Goal: Information Seeking & Learning: Learn about a topic

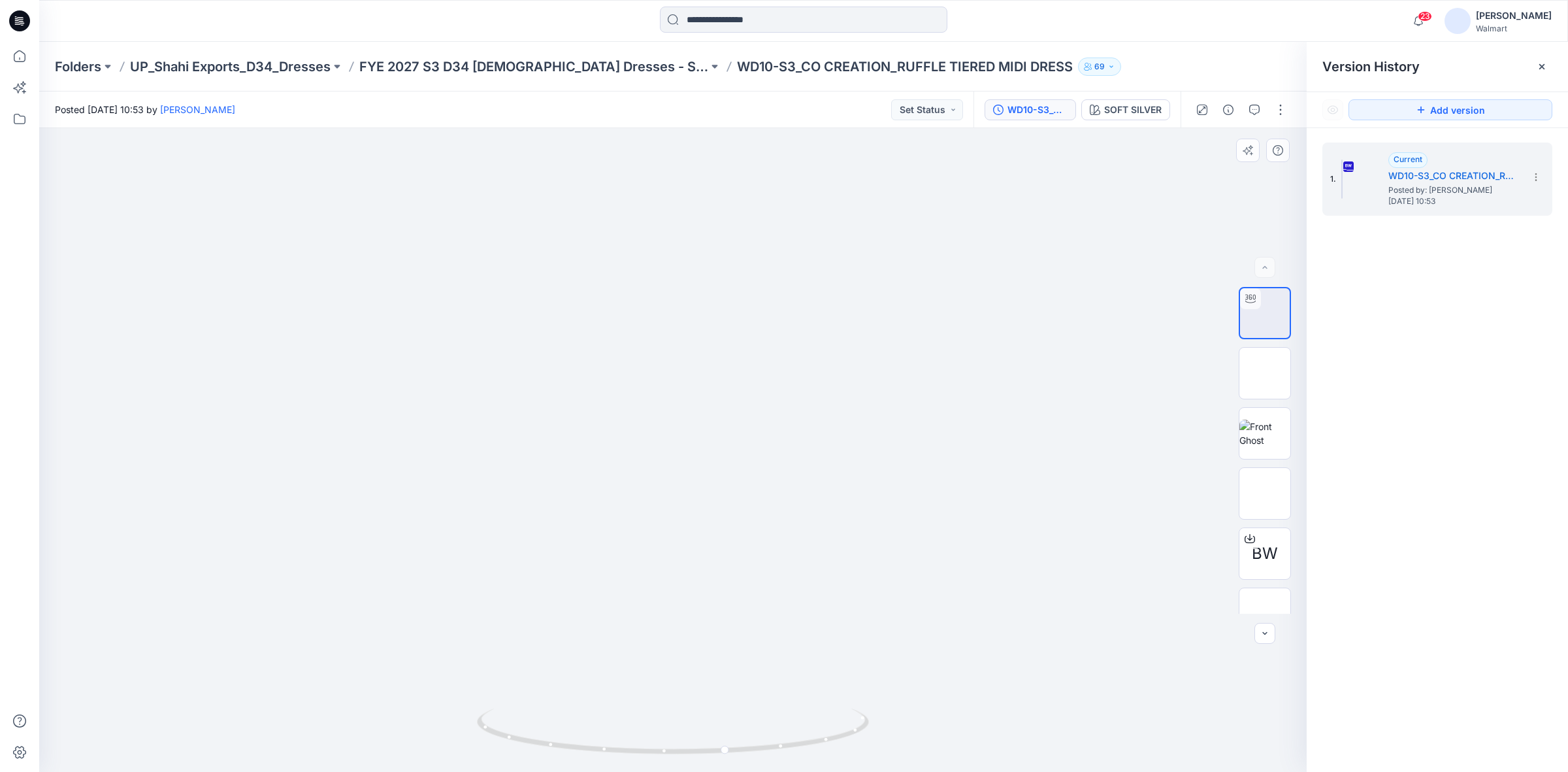
drag, startPoint x: 645, startPoint y: 483, endPoint x: 621, endPoint y: 255, distance: 229.3
drag, startPoint x: 725, startPoint y: 752, endPoint x: 720, endPoint y: 693, distance: 59.2
click at [720, 693] on div at bounding box center [673, 449] width 1267 height 643
drag, startPoint x: 655, startPoint y: 478, endPoint x: 630, endPoint y: 245, distance: 234.3
drag, startPoint x: 621, startPoint y: 289, endPoint x: 628, endPoint y: 583, distance: 294.1
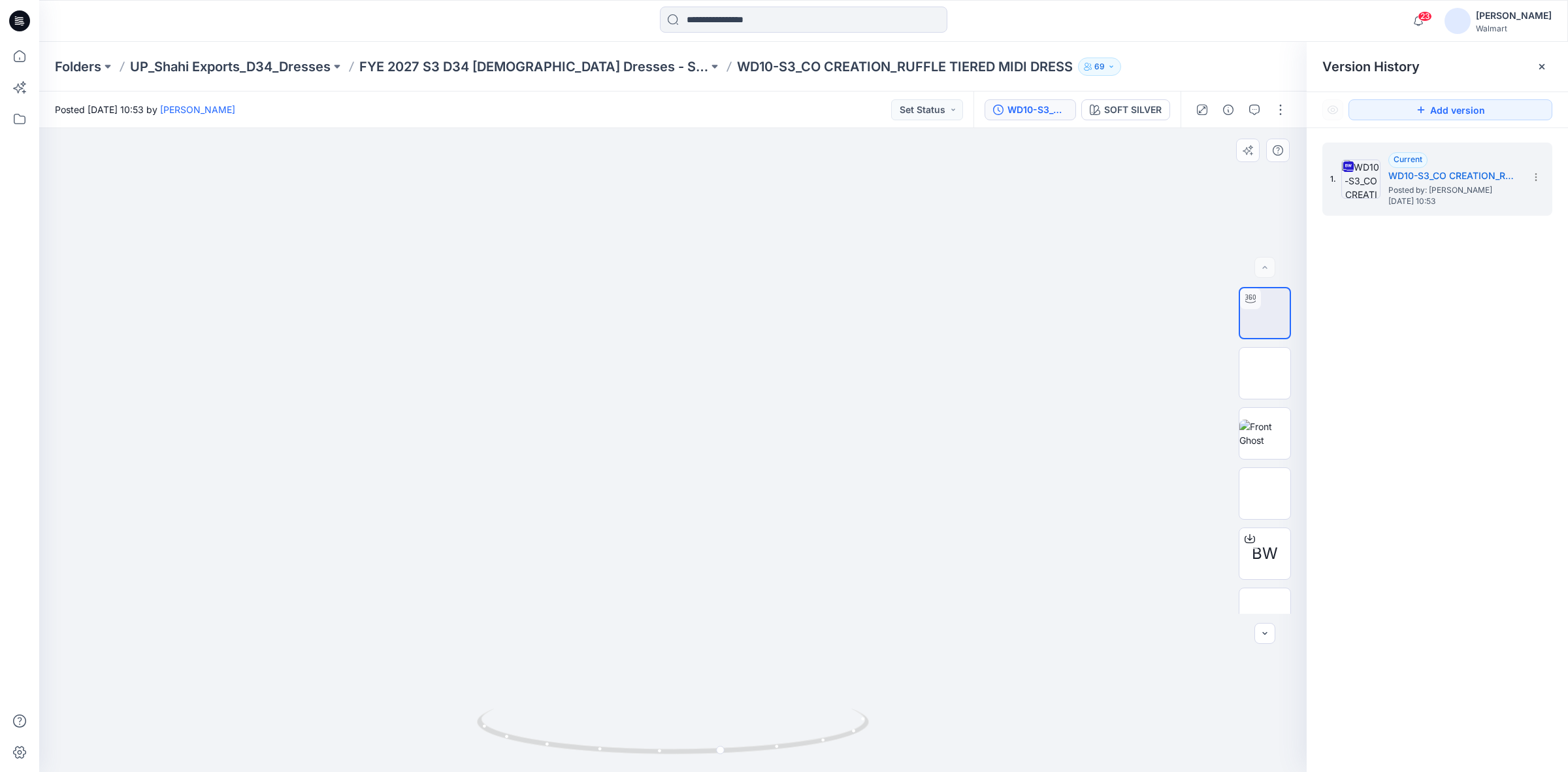
drag, startPoint x: 626, startPoint y: 299, endPoint x: 652, endPoint y: 529, distance: 231.5
drag, startPoint x: 693, startPoint y: 389, endPoint x: 703, endPoint y: 478, distance: 89.6
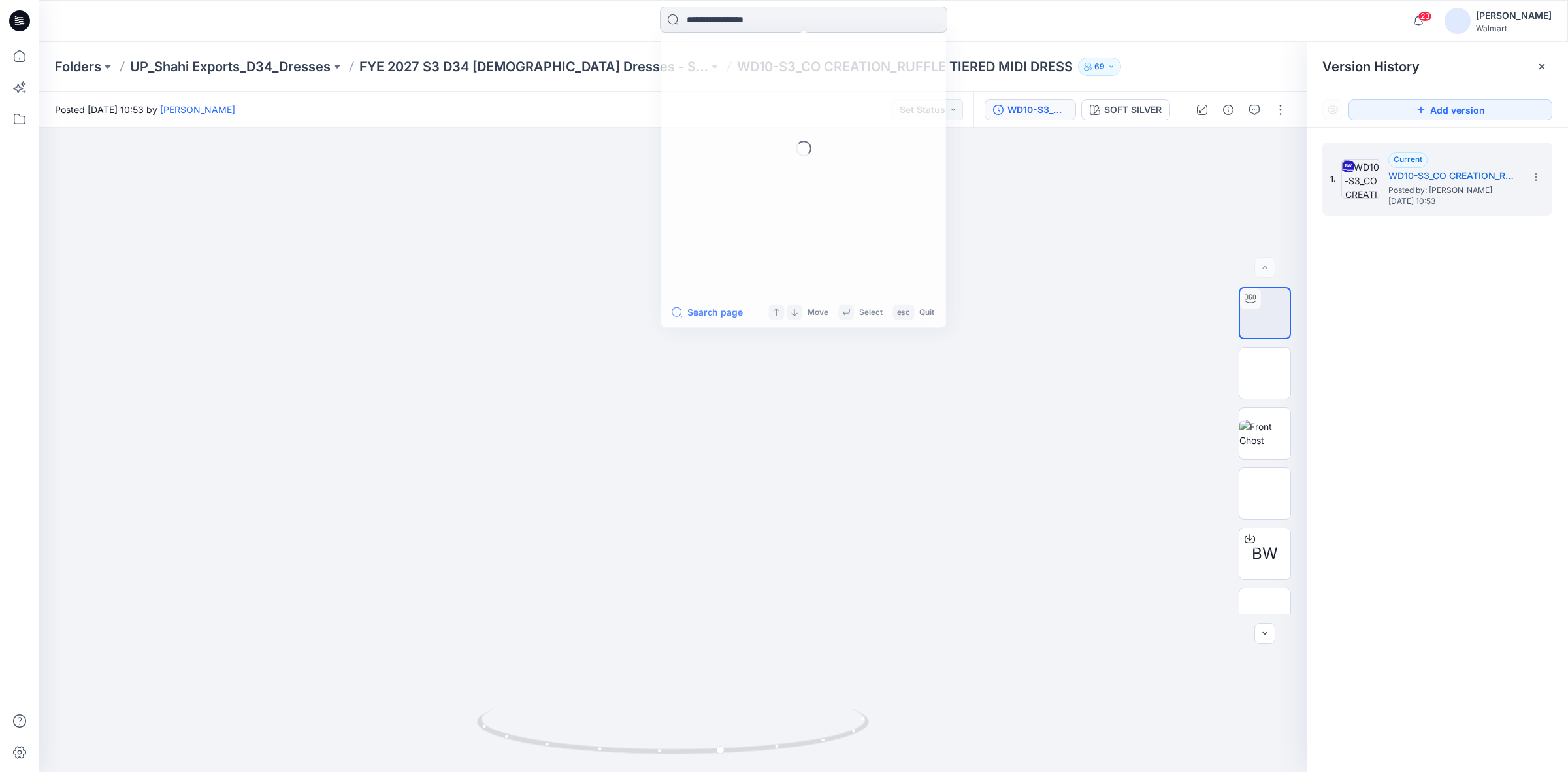
click at [682, 16] on input at bounding box center [803, 19] width 288 height 26
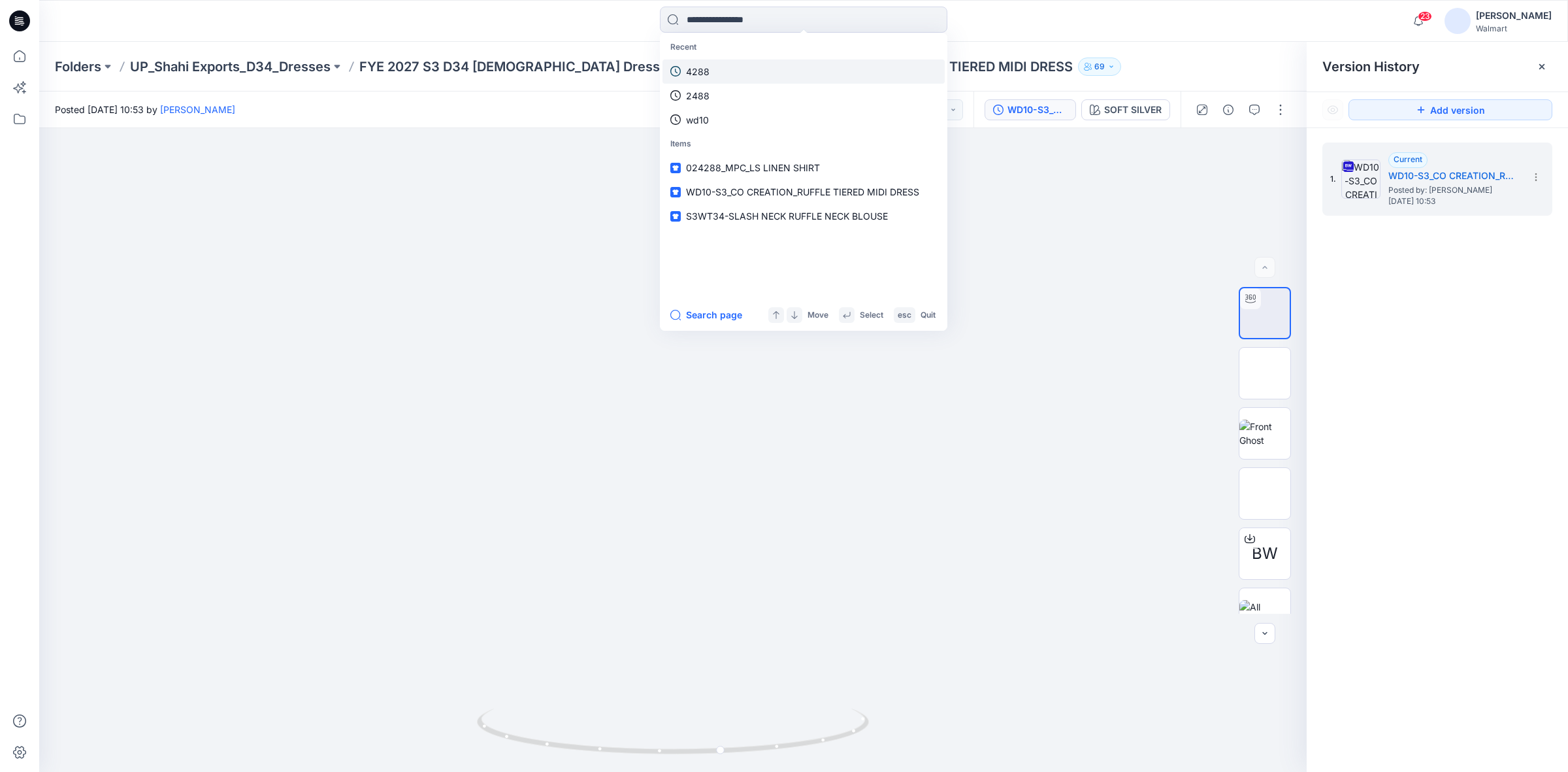
click at [703, 67] on p "4288" at bounding box center [698, 71] width 24 height 14
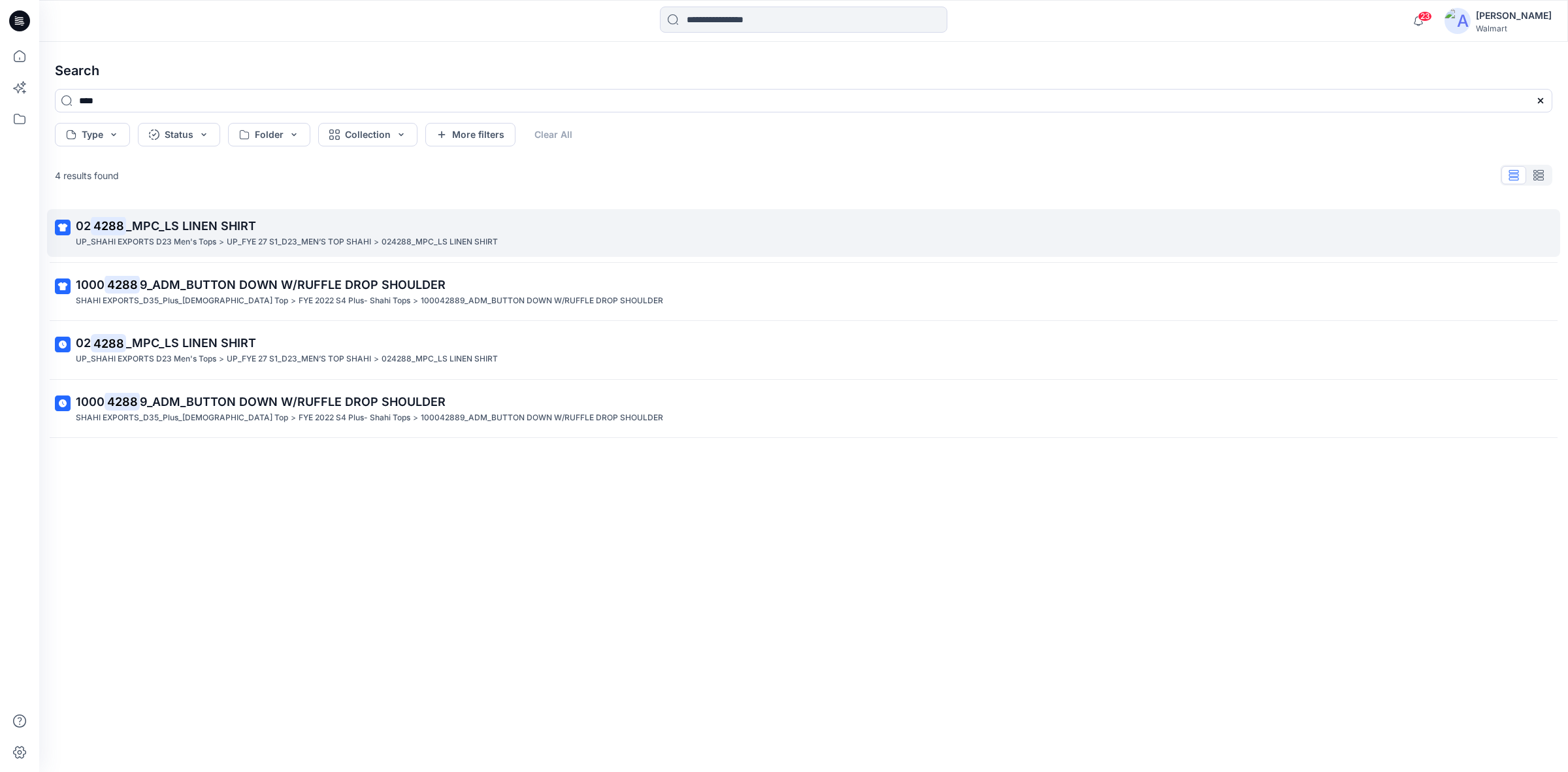
click at [161, 230] on span "_MPC_LS LINEN SHIRT" at bounding box center [191, 226] width 130 height 14
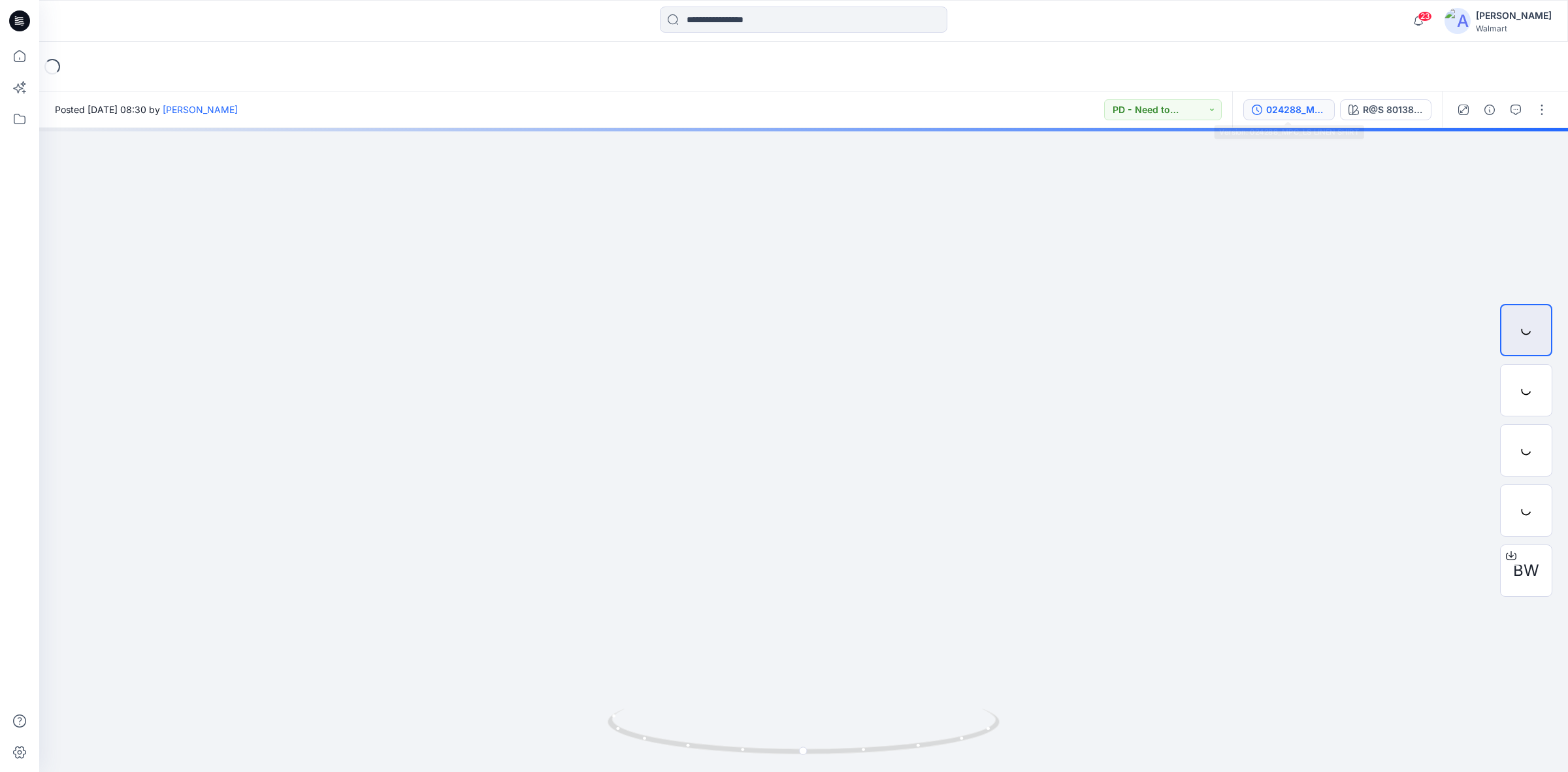
click at [1282, 116] on div "024288_MPC_LS LINEN SHIRT" at bounding box center [1297, 110] width 60 height 14
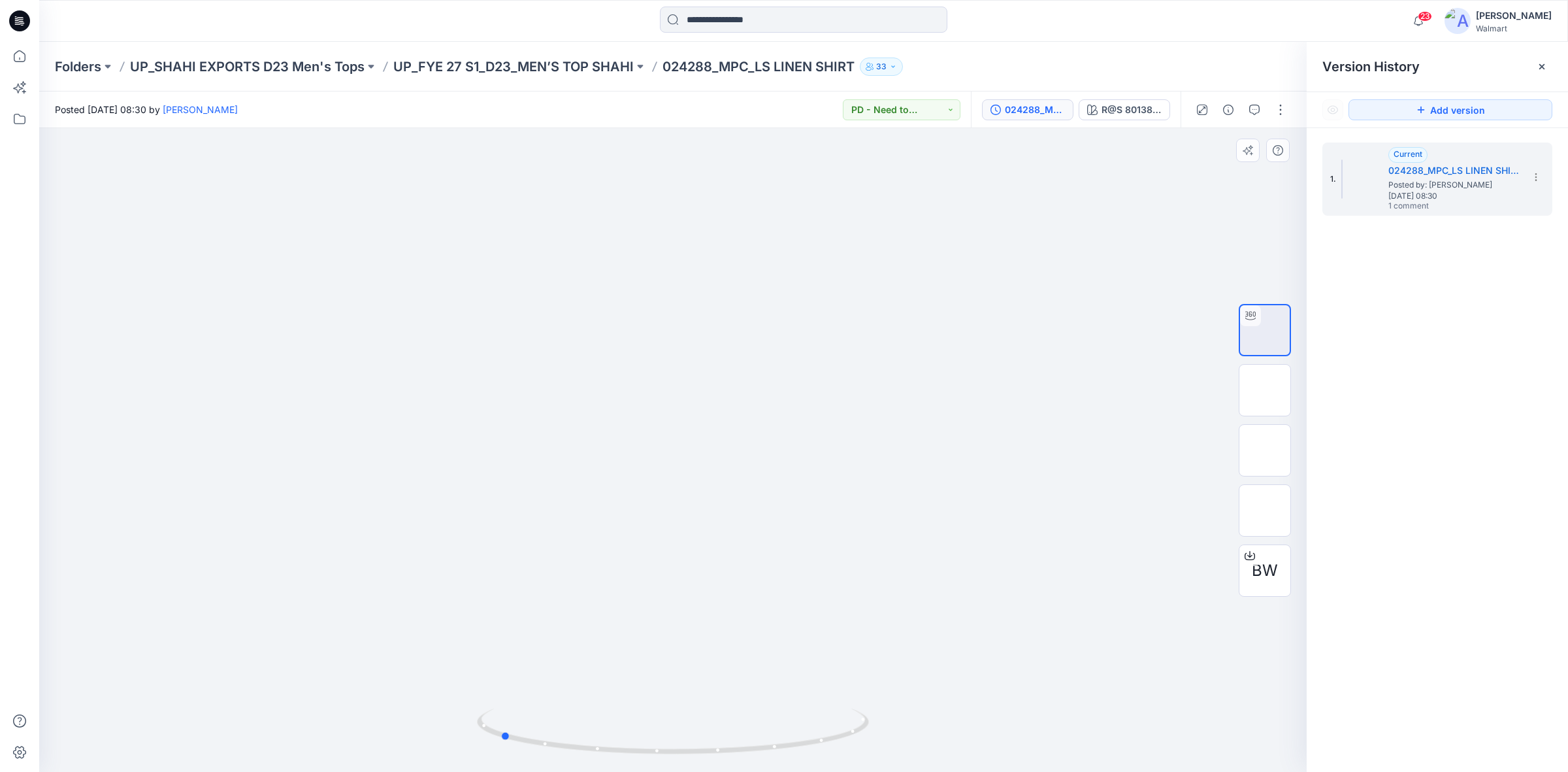
drag, startPoint x: 749, startPoint y: 751, endPoint x: 894, endPoint y: 734, distance: 146.0
click at [894, 734] on div at bounding box center [673, 449] width 1267 height 643
click at [696, 23] on input at bounding box center [803, 19] width 288 height 26
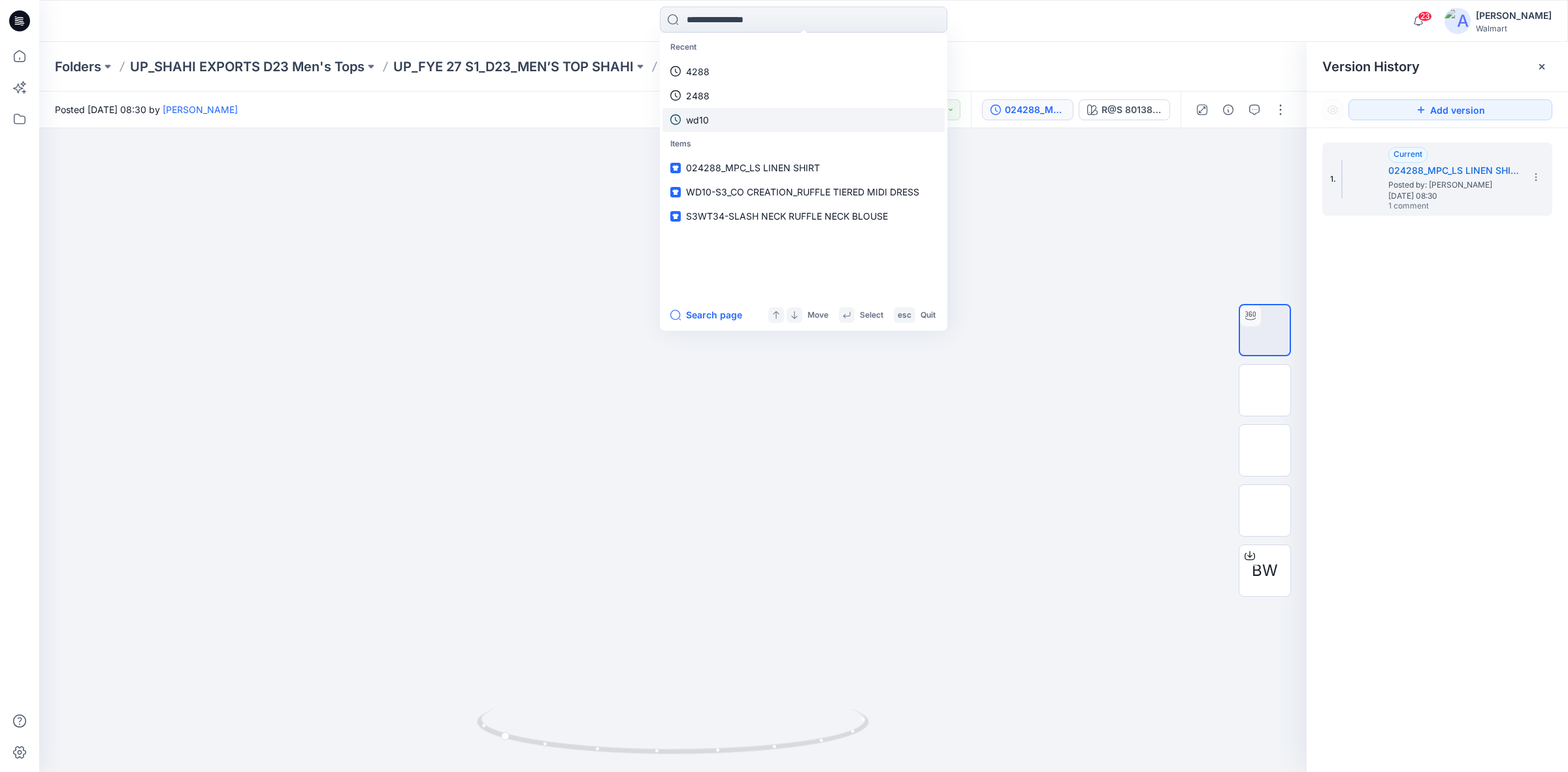
click at [724, 126] on link "wd10" at bounding box center [803, 120] width 282 height 24
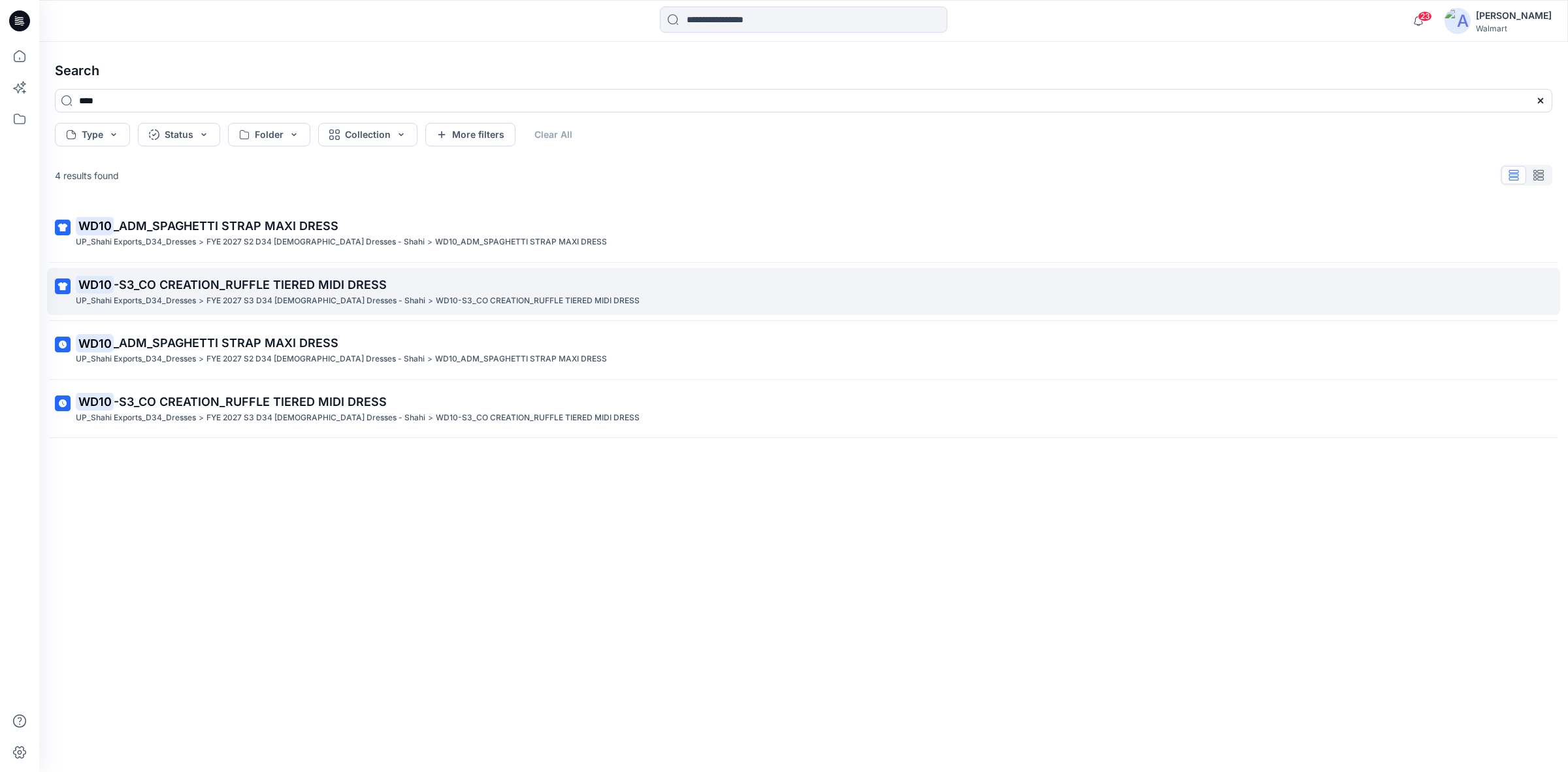
click at [119, 301] on p "UP_Shahi Exports_D34_Dresses" at bounding box center [136, 301] width 120 height 14
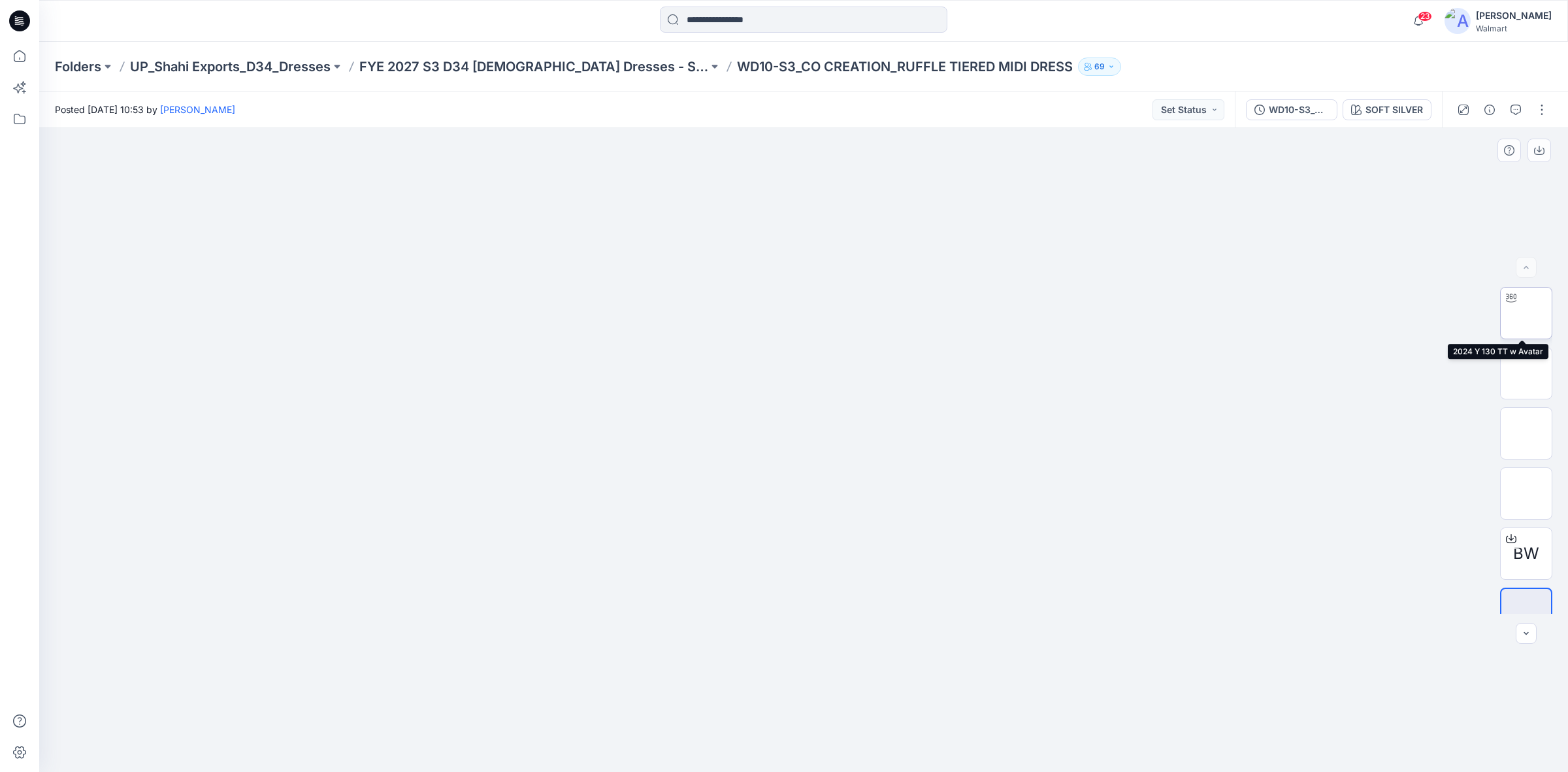
click at [1527, 313] on img at bounding box center [1527, 313] width 0 height 0
